Goal: Transaction & Acquisition: Subscribe to service/newsletter

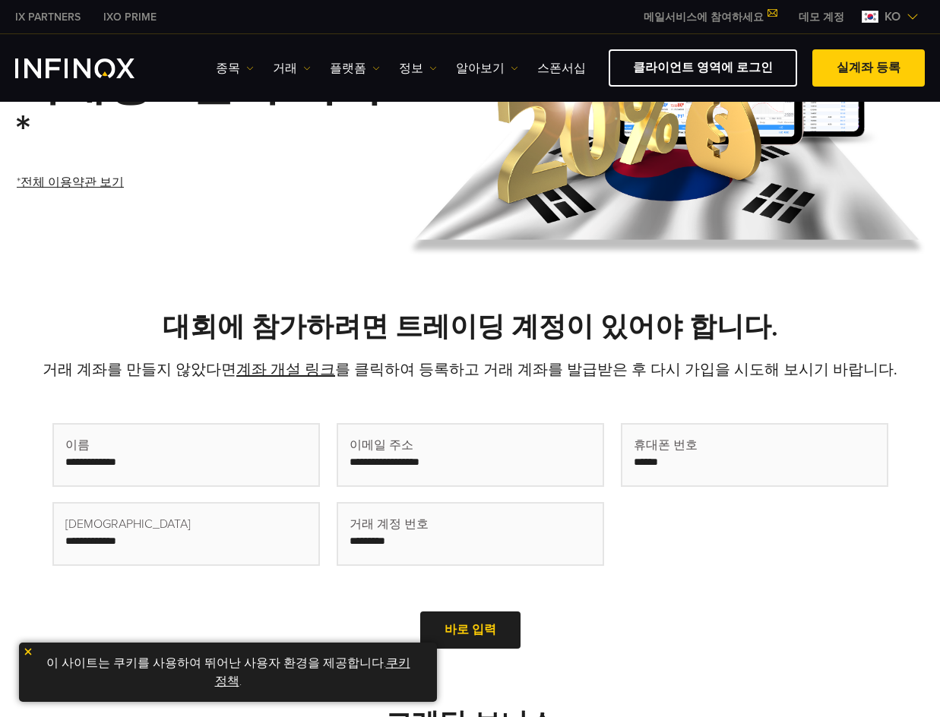
scroll to position [228, 0]
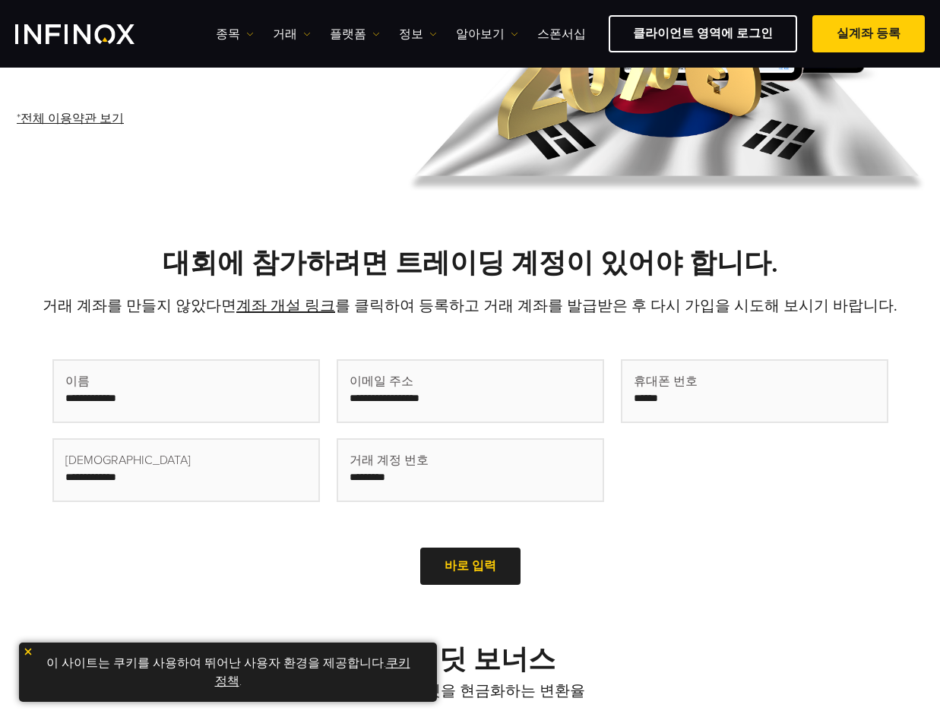
drag, startPoint x: 569, startPoint y: 512, endPoint x: 597, endPoint y: 505, distance: 28.2
click at [572, 512] on div "이메일 주소 이메일 확인 거래 계정 번호 유효한 거래 계좌를 기입해주세요." at bounding box center [471, 439] width 268 height 158
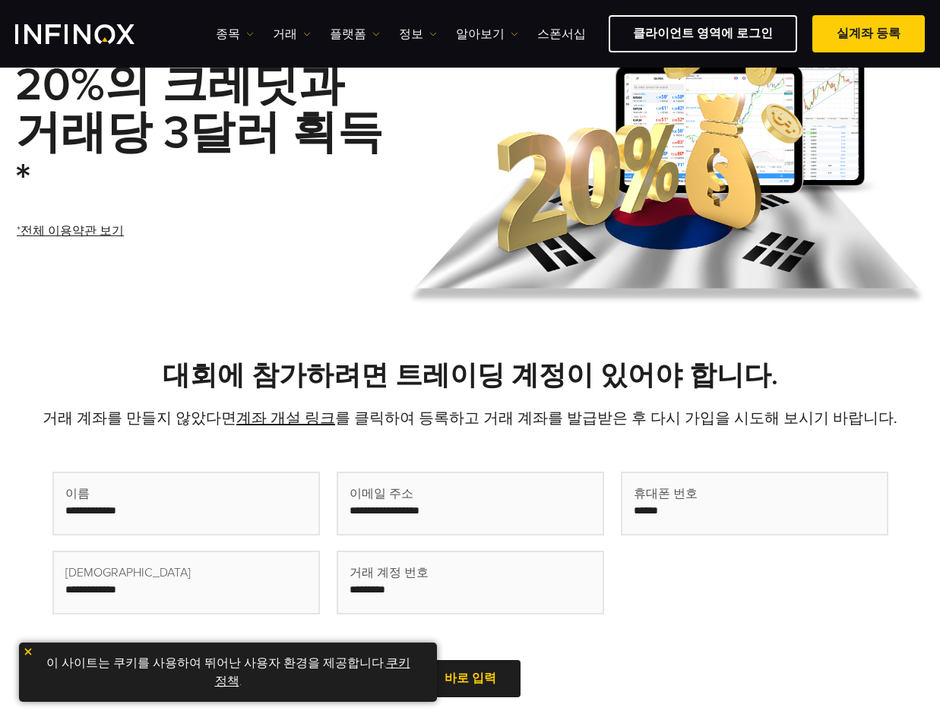
scroll to position [0, 0]
